Goal: Find specific page/section: Find specific page/section

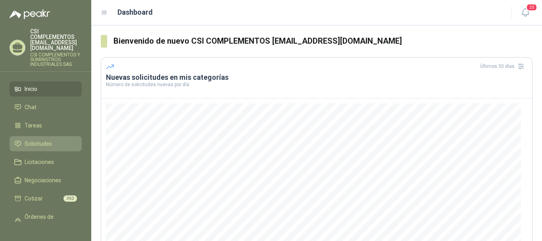
click at [53, 139] on li "Solicitudes" at bounding box center [45, 143] width 63 height 9
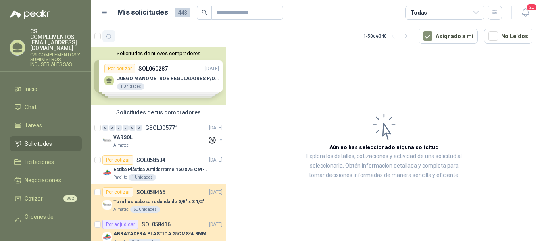
click at [107, 37] on icon "button" at bounding box center [109, 36] width 7 height 7
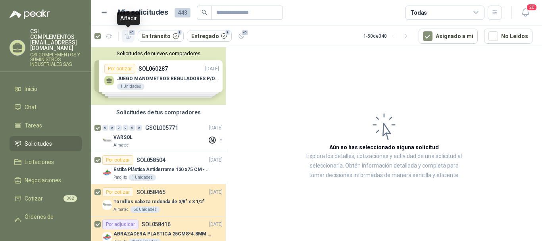
click at [128, 36] on icon "button" at bounding box center [128, 36] width 6 height 4
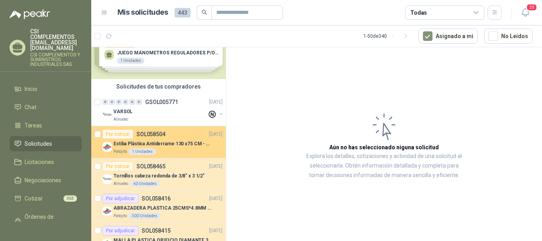
scroll to position [40, 0]
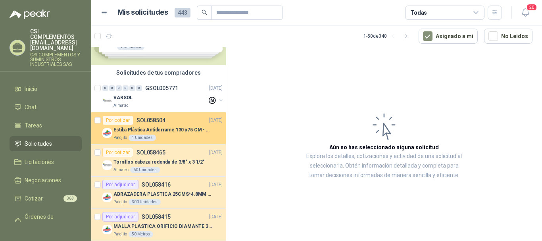
click at [170, 130] on p "Estiba Plástica Antiderrame 130 x75 CM - Capacidad 180-200 Litros" at bounding box center [162, 130] width 99 height 8
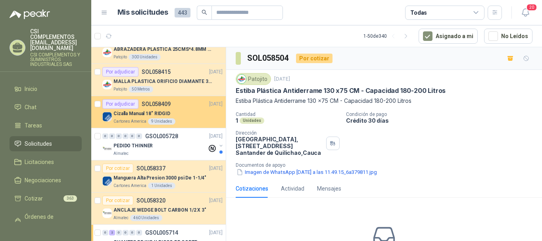
scroll to position [198, 0]
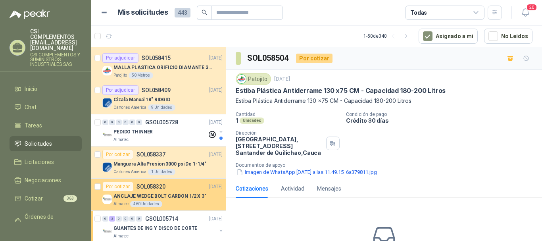
click at [183, 196] on p "ANCLAJE WEDGE BOLT CARBON 1/2 X 3"" at bounding box center [159, 196] width 93 height 8
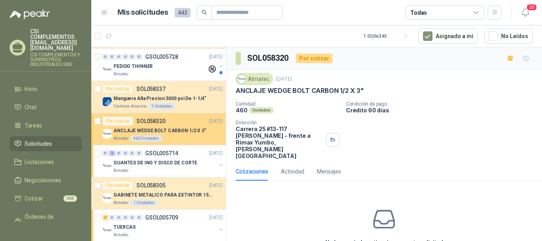
scroll to position [278, 0]
